Goal: Task Accomplishment & Management: Use online tool/utility

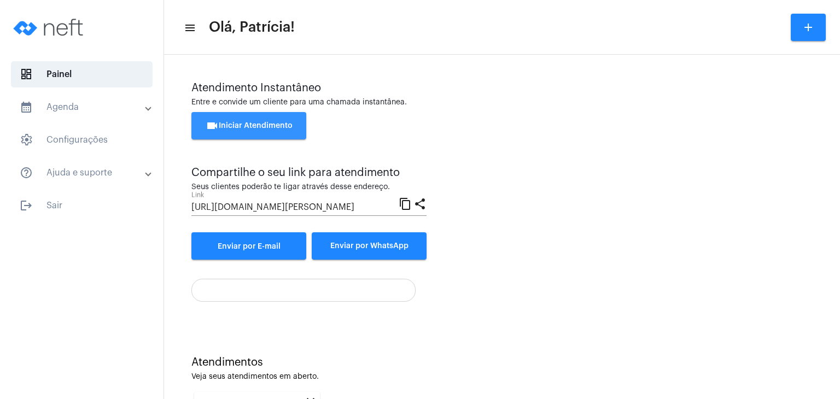
click at [277, 130] on span "videocam Iniciar Atendimento" at bounding box center [249, 126] width 87 height 8
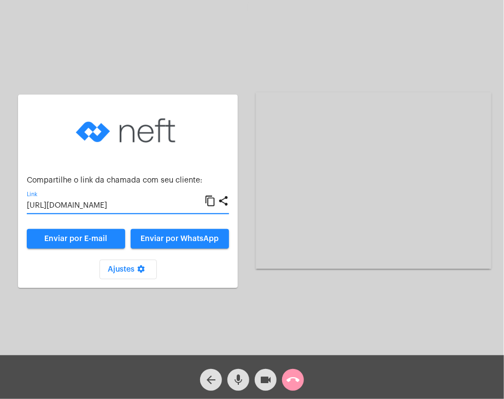
click at [136, 202] on input "[URL][DOMAIN_NAME]" at bounding box center [116, 206] width 178 height 9
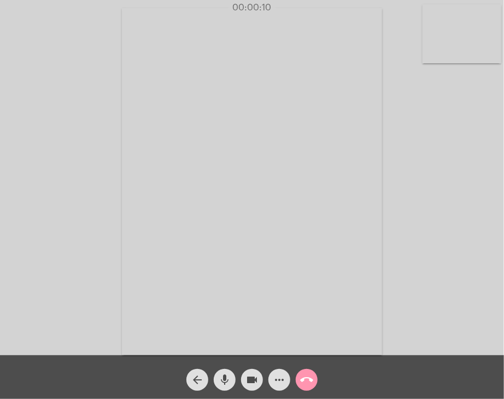
click at [476, 174] on div "Acessando Câmera e Microfone..." at bounding box center [252, 180] width 502 height 355
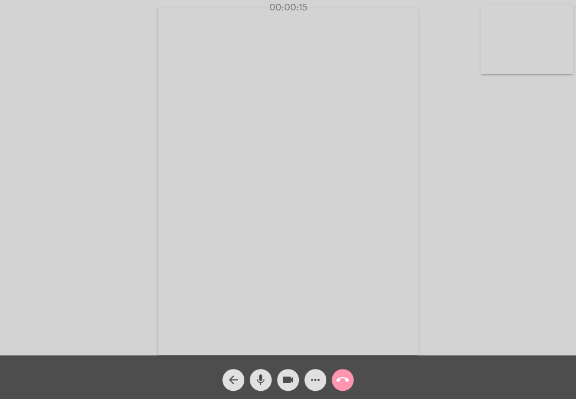
click at [541, 36] on video at bounding box center [527, 39] width 93 height 70
click at [540, 36] on div "Acessando Câmera e Microfone..." at bounding box center [288, 179] width 574 height 355
click at [385, 167] on video at bounding box center [356, 181] width 353 height 264
